Goal: Task Accomplishment & Management: Complete application form

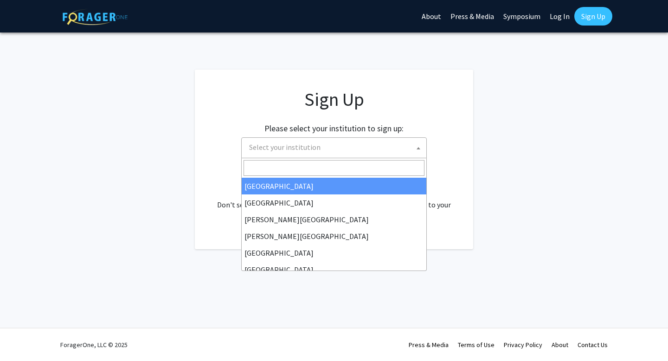
click at [301, 150] on span "Select your institution" at bounding box center [284, 146] width 71 height 9
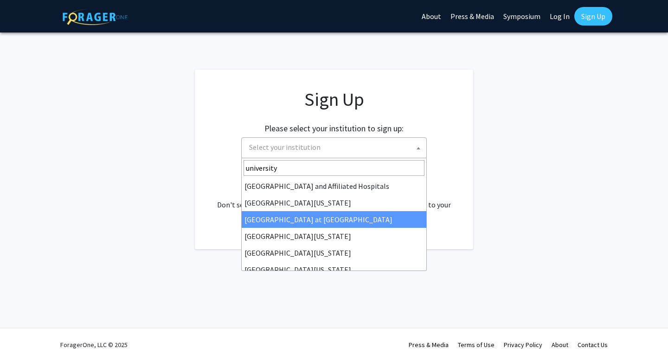
type input "university"
select select "18"
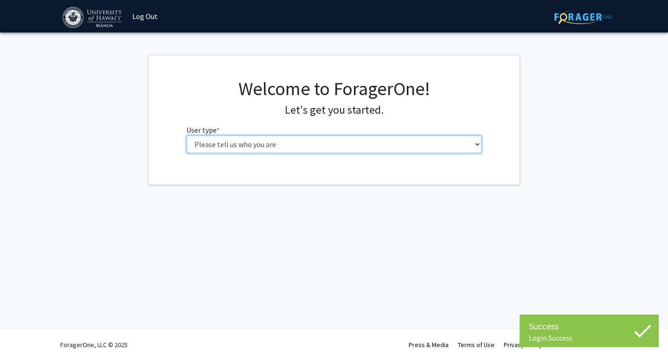
click at [441, 137] on select "Please tell us who you are Undergraduate Student Master's Student Doctoral Cand…" at bounding box center [333, 144] width 295 height 18
select select "1: undergrad"
click at [186, 135] on select "Please tell us who you are Undergraduate Student Master's Student Doctoral Cand…" at bounding box center [333, 144] width 295 height 18
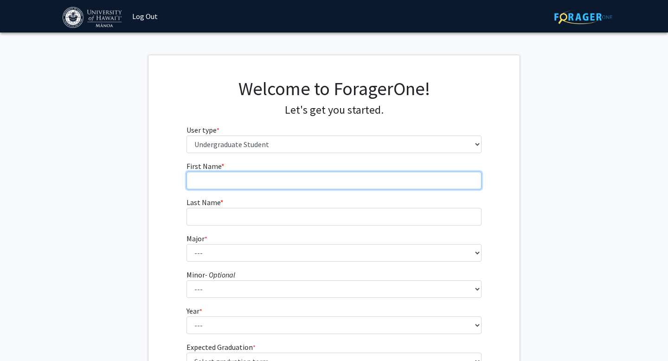
click at [304, 183] on input "First Name * required" at bounding box center [333, 181] width 295 height 18
type input "c"
type input "[PERSON_NAME]"
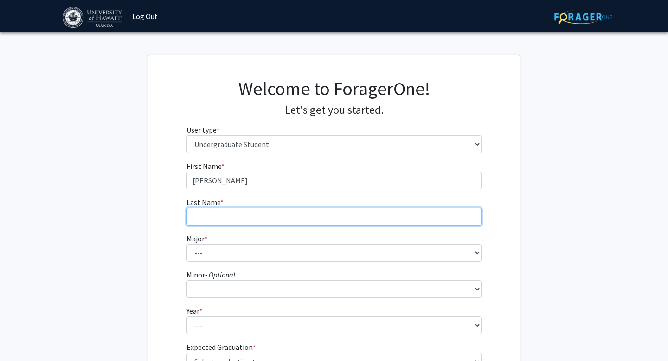
click at [342, 223] on input "Last Name * required" at bounding box center [333, 217] width 295 height 18
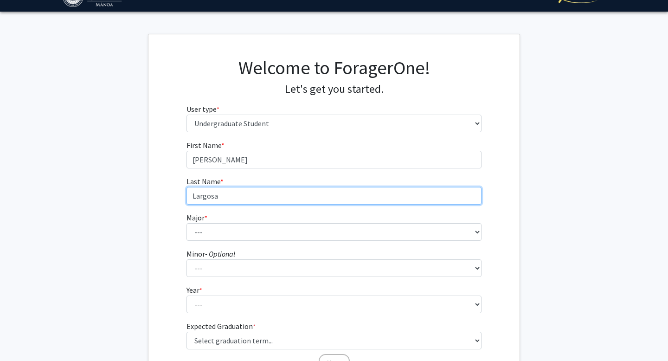
scroll to position [35, 0]
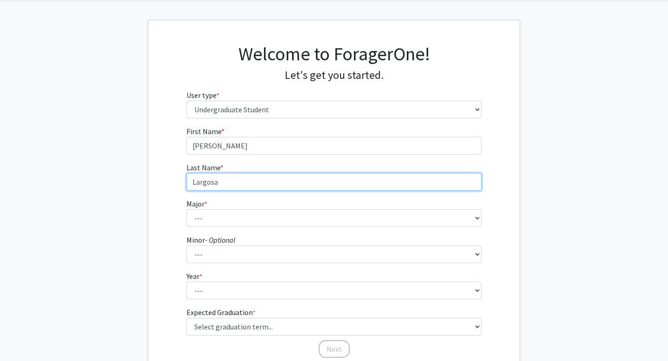
type input "Largosa"
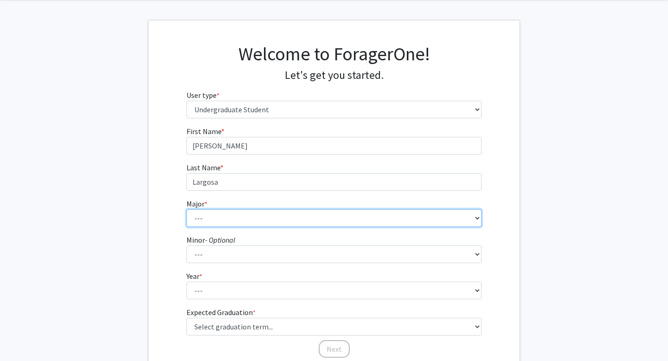
click at [352, 217] on select "--- Accounting American Studies Animal Sciences Anthropology Art Art History As…" at bounding box center [333, 218] width 295 height 18
select select "85: 1467"
click at [186, 209] on select "--- Accounting American Studies Animal Sciences Anthropology Art Art History As…" at bounding box center [333, 218] width 295 height 18
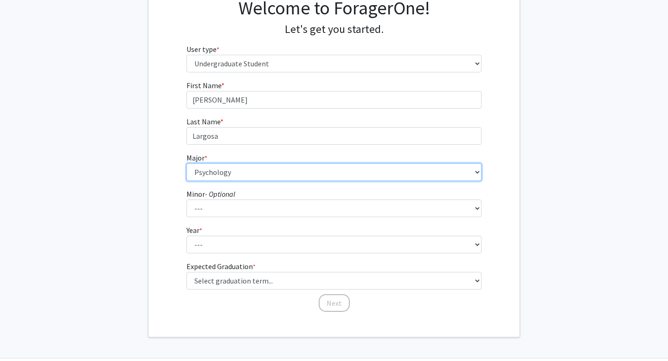
scroll to position [81, 0]
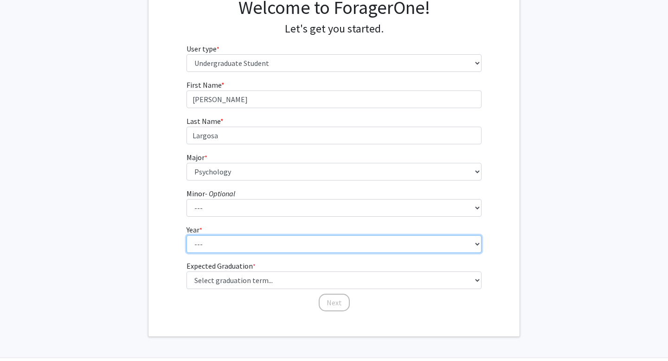
click at [304, 243] on select "--- First-year Sophomore Junior Senior Postbaccalaureate Certificate" at bounding box center [333, 244] width 295 height 18
select select "3: junior"
click at [186, 235] on select "--- First-year Sophomore Junior Senior Postbaccalaureate Certificate" at bounding box center [333, 244] width 295 height 18
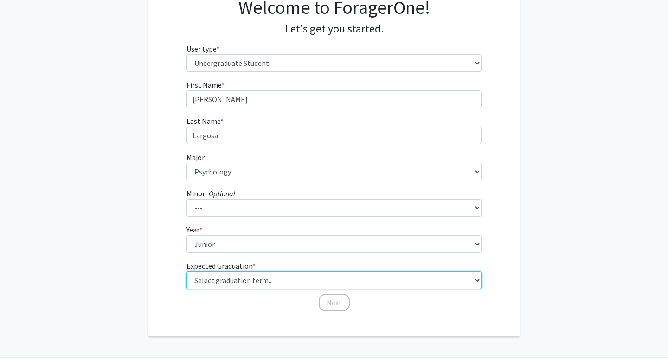
click at [294, 281] on select "Select graduation term... Spring 2025 Summer 2025 Fall 2025 Winter 2025 Spring …" at bounding box center [333, 280] width 295 height 18
select select "8: winter_2026"
click at [186, 271] on select "Select graduation term... Spring 2025 Summer 2025 Fall 2025 Winter 2025 Spring …" at bounding box center [333, 280] width 295 height 18
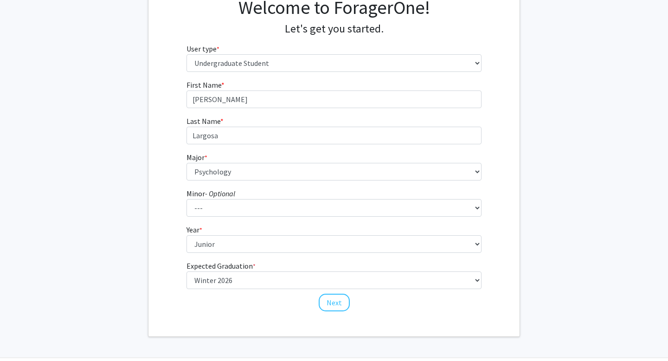
click at [546, 144] on fg-get-started "Welcome to ForagerOne! Let's get you started. User type * required Please tell …" at bounding box center [334, 155] width 668 height 363
click at [337, 303] on button "Next" at bounding box center [334, 303] width 31 height 18
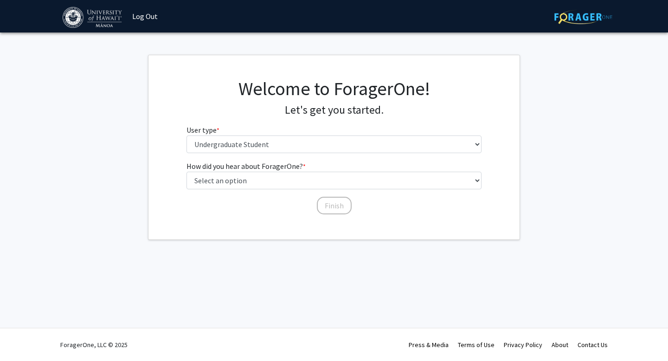
scroll to position [0, 0]
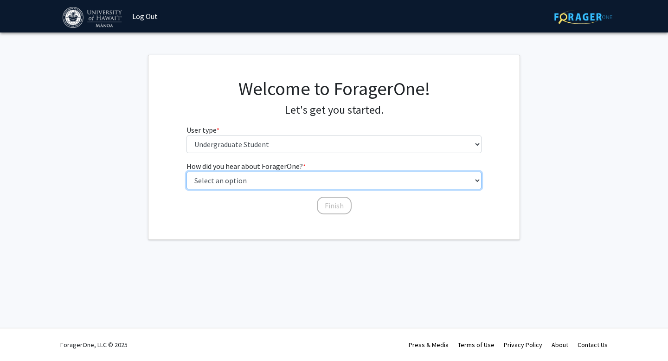
click at [300, 181] on select "Select an option Peer/student recommendation Faculty/staff recommendation Unive…" at bounding box center [333, 181] width 295 height 18
select select "4: university_email"
click at [186, 172] on select "Select an option Peer/student recommendation Faculty/staff recommendation Unive…" at bounding box center [333, 181] width 295 height 18
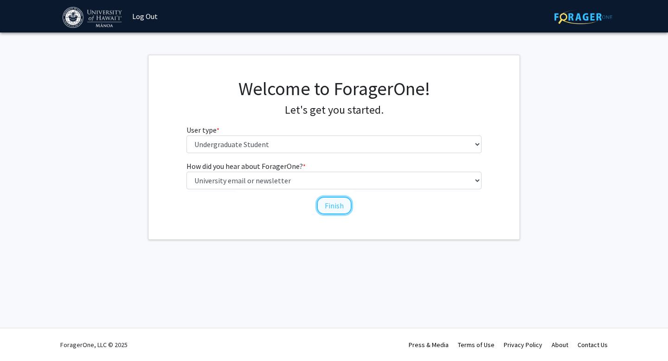
click at [333, 207] on button "Finish" at bounding box center [334, 206] width 35 height 18
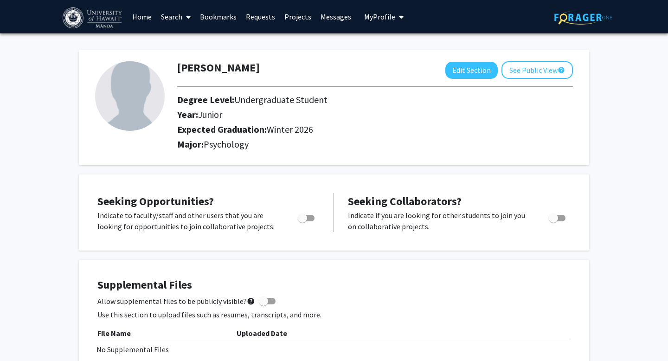
click at [144, 18] on link "Home" at bounding box center [142, 16] width 29 height 32
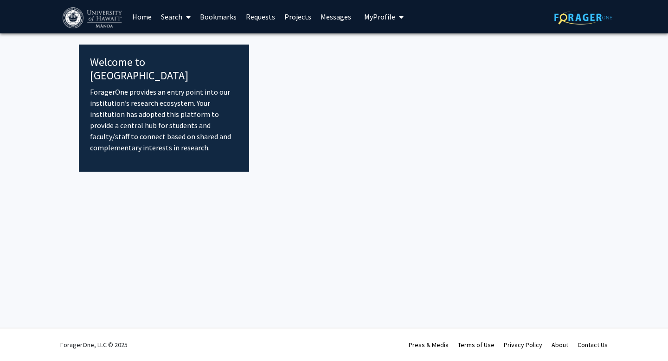
click at [168, 17] on link "Search" at bounding box center [175, 16] width 39 height 32
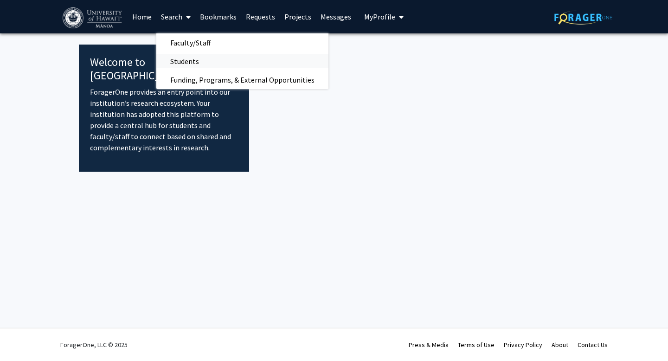
click at [188, 62] on span "Students" at bounding box center [184, 61] width 57 height 19
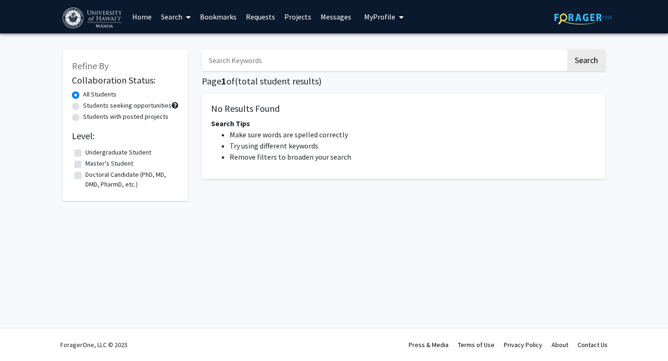
click at [251, 16] on link "Requests" at bounding box center [260, 16] width 38 height 32
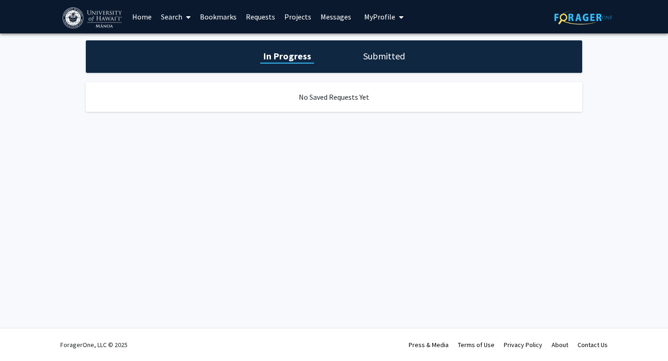
click at [283, 18] on link "Projects" at bounding box center [298, 16] width 36 height 32
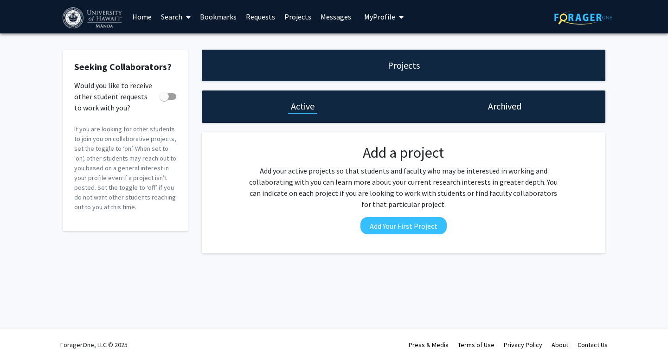
click at [209, 21] on link "Bookmarks" at bounding box center [218, 16] width 46 height 32
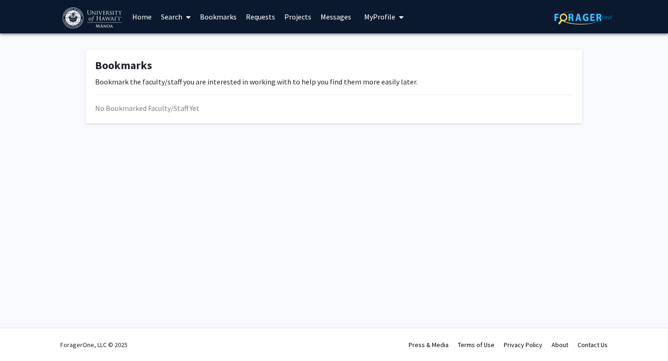
click at [175, 14] on link "Search" at bounding box center [175, 16] width 39 height 32
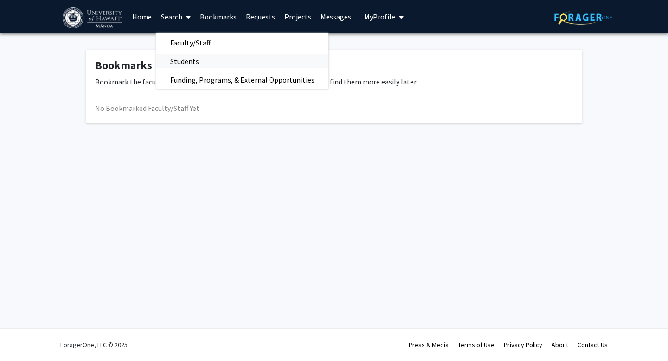
click at [190, 63] on span "Students" at bounding box center [184, 61] width 57 height 19
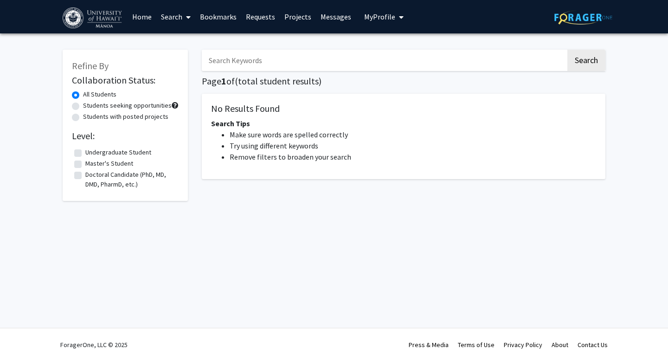
click at [390, 17] on span "My Profile" at bounding box center [379, 16] width 31 height 9
click at [374, 86] on link "Log Out" at bounding box center [411, 85] width 83 height 11
